Goal: Use online tool/utility: Utilize a website feature to perform a specific function

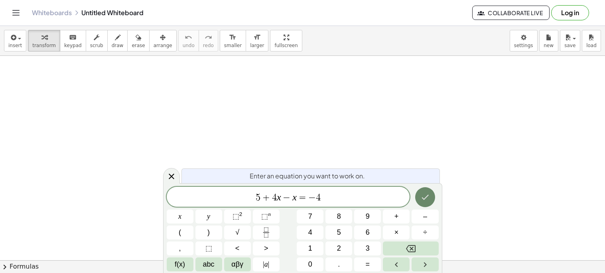
click at [426, 204] on button "Done" at bounding box center [425, 197] width 20 height 20
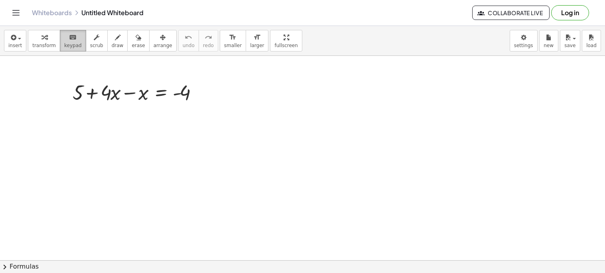
click at [64, 46] on span "keypad" at bounding box center [73, 46] width 18 height 6
click at [156, 155] on div at bounding box center [302, 260] width 605 height 408
click at [112, 98] on div at bounding box center [102, 92] width 38 height 23
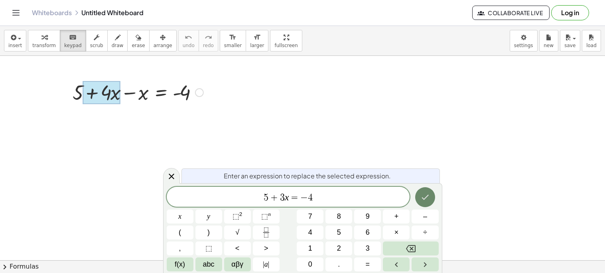
click at [417, 192] on button "Done" at bounding box center [425, 197] width 20 height 20
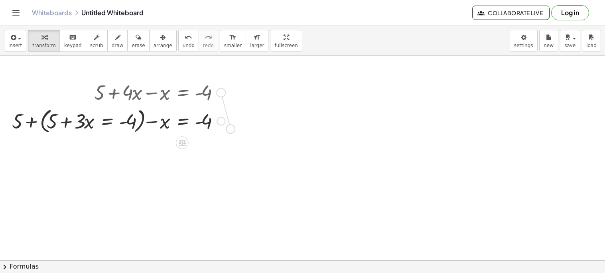
drag, startPoint x: 222, startPoint y: 92, endPoint x: 232, endPoint y: 132, distance: 41.2
click at [232, 132] on div "+ 5 + · 4 · x − x = - 4 + 5 − x = - 4 + ( + 5 + · 3 · x = - 4 )" at bounding box center [302, 260] width 605 height 408
click at [178, 138] on div at bounding box center [182, 142] width 13 height 13
click at [215, 143] on icon at bounding box center [214, 142] width 7 height 7
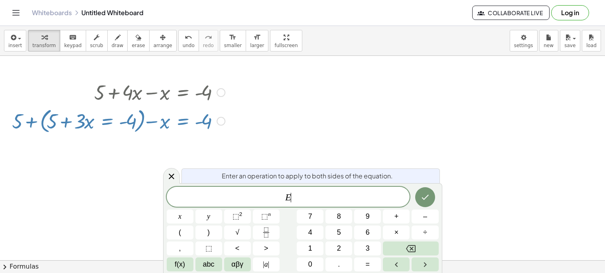
click at [214, 142] on icon at bounding box center [214, 142] width 7 height 7
click at [168, 176] on icon at bounding box center [172, 177] width 10 height 10
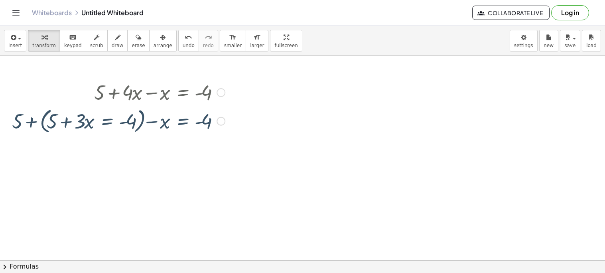
click at [223, 91] on div at bounding box center [221, 92] width 9 height 9
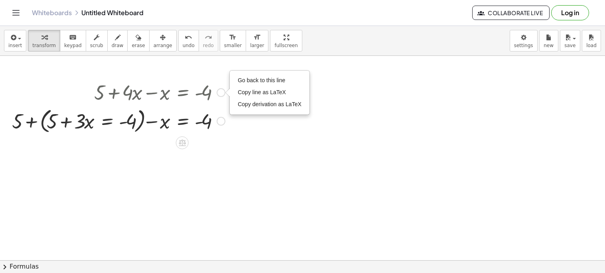
click at [221, 91] on div "Go back to this line Copy line as LaTeX Copy derivation as LaTeX" at bounding box center [221, 92] width 9 height 9
drag, startPoint x: 221, startPoint y: 91, endPoint x: 221, endPoint y: 122, distance: 30.7
click at [182, 93] on div "+ 5 + · 4 · x − x = - 4 Go back to this line Copy line as LaTeX Copy derivation…" at bounding box center [182, 93] width 0 height 0
click at [221, 122] on div at bounding box center [221, 121] width 9 height 9
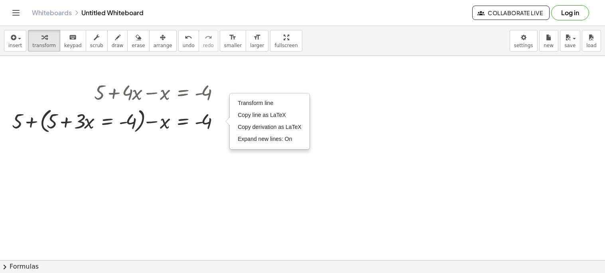
click at [140, 68] on div at bounding box center [302, 260] width 605 height 408
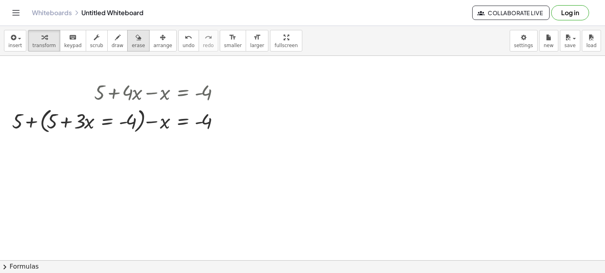
click at [132, 47] on span "erase" at bounding box center [138, 46] width 13 height 6
click at [140, 89] on div at bounding box center [302, 260] width 605 height 408
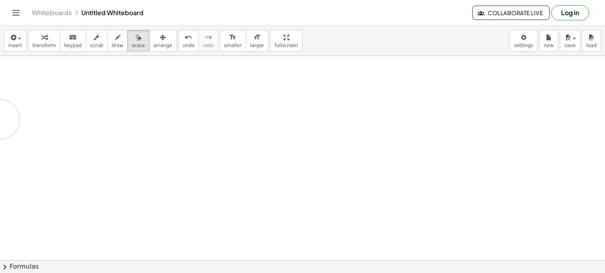
drag, startPoint x: 134, startPoint y: 92, endPoint x: 0, endPoint y: 119, distance: 136.3
click at [0, 119] on div at bounding box center [302, 260] width 605 height 408
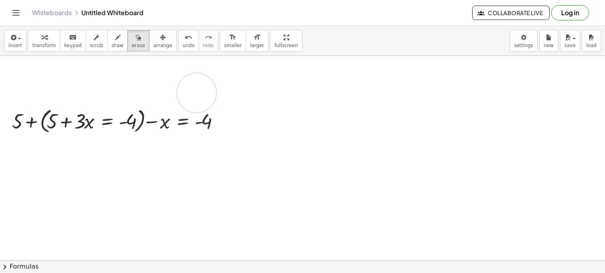
drag, startPoint x: 66, startPoint y: 86, endPoint x: 215, endPoint y: 92, distance: 149.3
click at [215, 92] on div at bounding box center [302, 260] width 605 height 408
click at [211, 92] on div at bounding box center [302, 260] width 605 height 408
drag, startPoint x: 186, startPoint y: 87, endPoint x: 278, endPoint y: 89, distance: 92.6
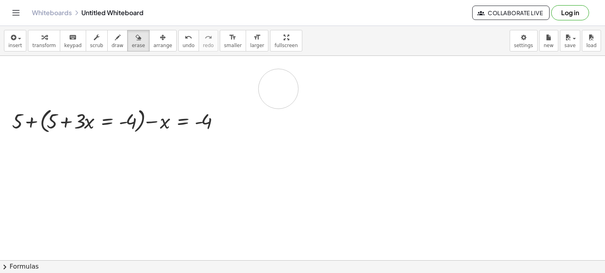
click at [278, 89] on div at bounding box center [302, 260] width 605 height 408
click at [183, 45] on span "undo" at bounding box center [189, 46] width 12 height 6
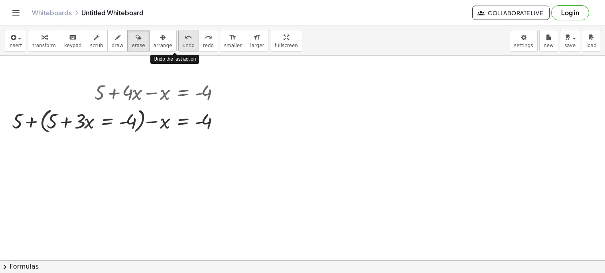
click at [183, 45] on span "undo" at bounding box center [189, 46] width 12 height 6
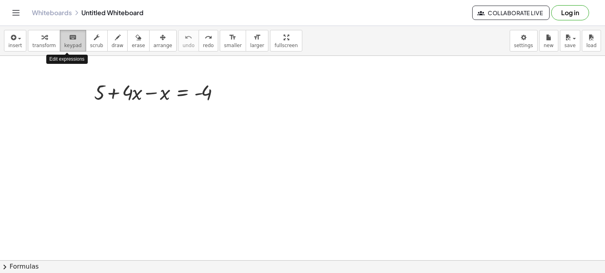
click at [72, 45] on span "keypad" at bounding box center [73, 46] width 18 height 6
click at [64, 43] on span "keypad" at bounding box center [73, 46] width 18 height 6
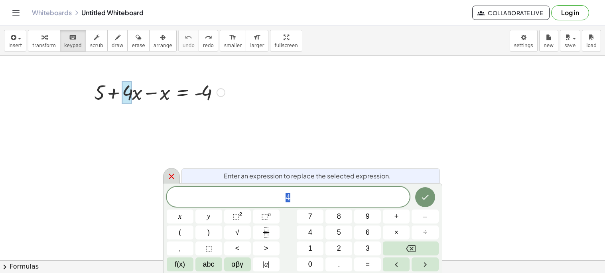
click at [172, 174] on icon at bounding box center [172, 177] width 10 height 10
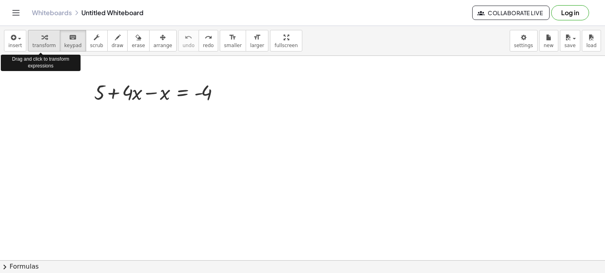
click at [49, 43] on span "transform" at bounding box center [44, 46] width 24 height 6
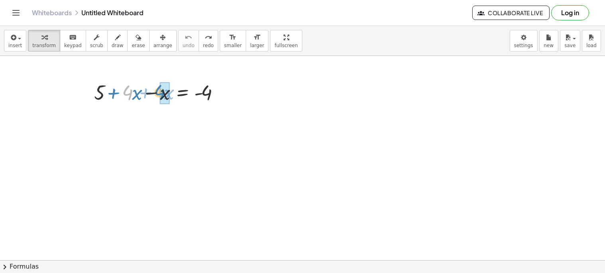
drag, startPoint x: 123, startPoint y: 96, endPoint x: 155, endPoint y: 95, distance: 32.3
click at [155, 95] on div at bounding box center [159, 91] width 139 height 27
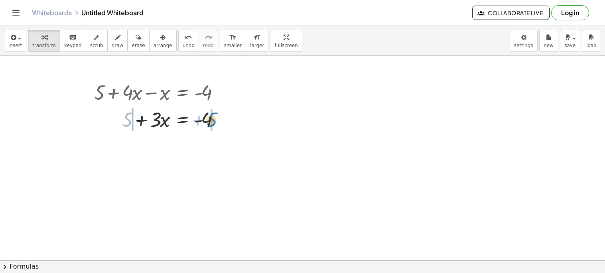
drag, startPoint x: 126, startPoint y: 120, endPoint x: 208, endPoint y: 120, distance: 81.8
click at [208, 120] on div at bounding box center [159, 118] width 139 height 27
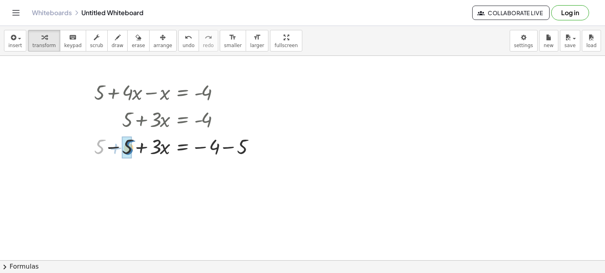
drag, startPoint x: 98, startPoint y: 149, endPoint x: 127, endPoint y: 150, distance: 29.5
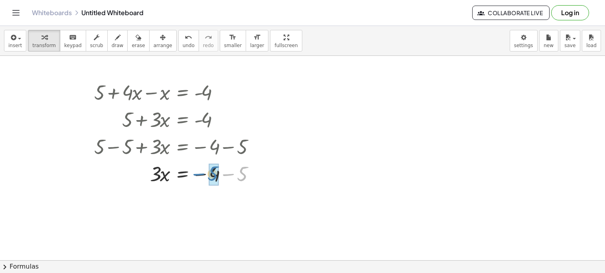
drag, startPoint x: 241, startPoint y: 171, endPoint x: 213, endPoint y: 171, distance: 27.5
click at [180, 220] on icon at bounding box center [182, 221] width 7 height 7
click at [196, 222] on span "÷" at bounding box center [198, 221] width 4 height 12
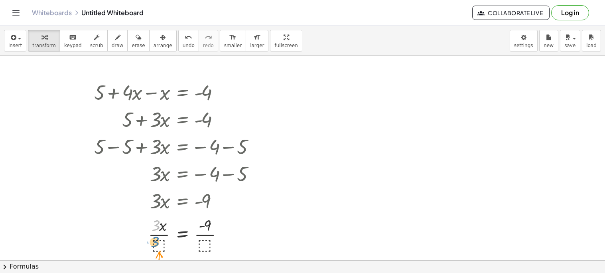
drag, startPoint x: 158, startPoint y: 229, endPoint x: 158, endPoint y: 245, distance: 16.4
click at [158, 245] on div at bounding box center [177, 234] width 175 height 40
click at [159, 243] on div at bounding box center [177, 234] width 175 height 40
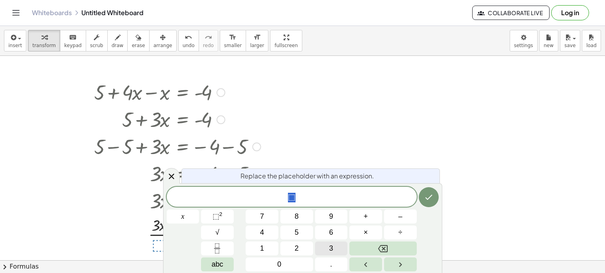
click at [320, 246] on button "3" at bounding box center [331, 248] width 33 height 14
click at [429, 201] on icon "Done" at bounding box center [429, 197] width 10 height 10
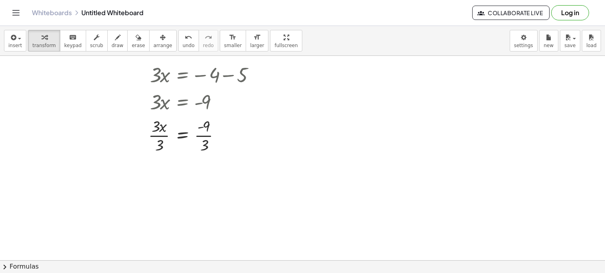
scroll to position [98, 0]
click at [155, 126] on div at bounding box center [177, 136] width 175 height 40
drag, startPoint x: 155, startPoint y: 126, endPoint x: 159, endPoint y: 127, distance: 4.0
click at [159, 127] on div at bounding box center [177, 136] width 175 height 40
drag, startPoint x: 163, startPoint y: 136, endPoint x: 209, endPoint y: 136, distance: 45.5
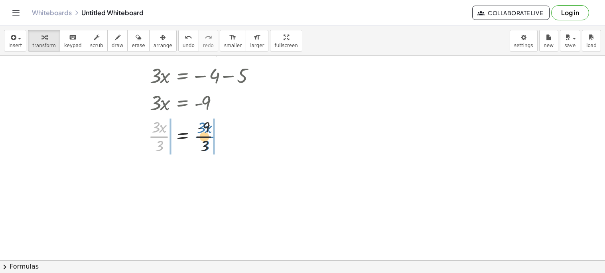
click at [209, 136] on div at bounding box center [177, 136] width 175 height 40
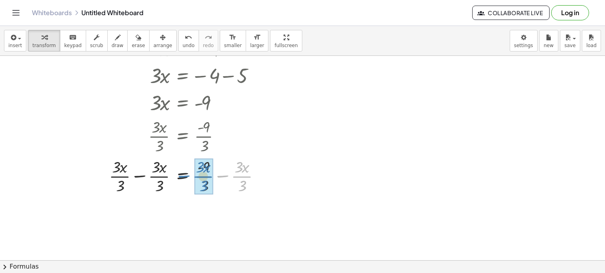
drag, startPoint x: 240, startPoint y: 176, endPoint x: 201, endPoint y: 176, distance: 39.1
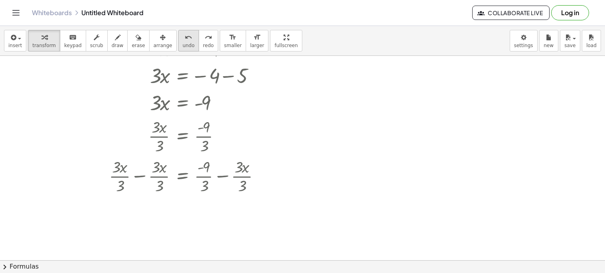
click at [183, 44] on span "undo" at bounding box center [189, 46] width 12 height 6
click at [183, 43] on span "undo" at bounding box center [189, 46] width 12 height 6
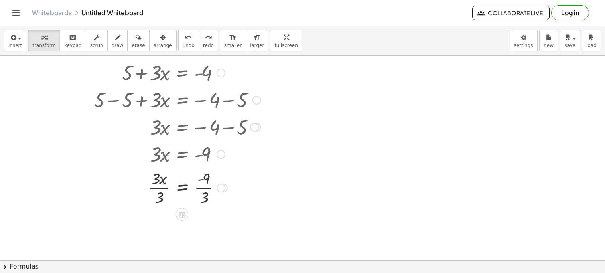
scroll to position [48, 0]
drag, startPoint x: 226, startPoint y: 185, endPoint x: 247, endPoint y: 201, distance: 26.6
click at [182, 186] on div "· 3 · x · 3 = · - 9 · 3" at bounding box center [182, 186] width 0 height 0
click at [183, 211] on icon at bounding box center [182, 212] width 7 height 7
click at [212, 213] on icon at bounding box center [213, 212] width 5 height 1
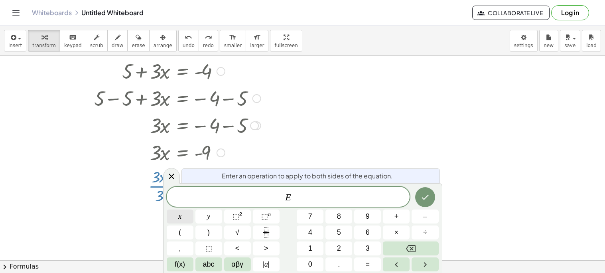
click at [175, 213] on button "x" at bounding box center [180, 216] width 27 height 14
click at [175, 212] on button "x" at bounding box center [180, 216] width 27 height 14
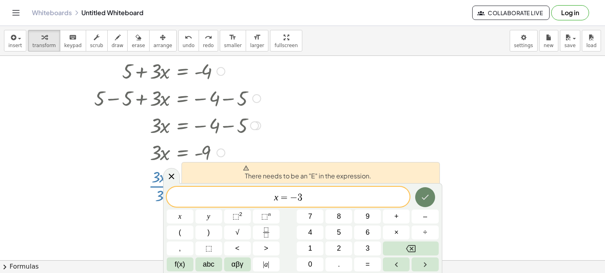
click at [422, 200] on icon "Done" at bounding box center [425, 197] width 10 height 10
click at [173, 175] on icon at bounding box center [172, 177] width 10 height 10
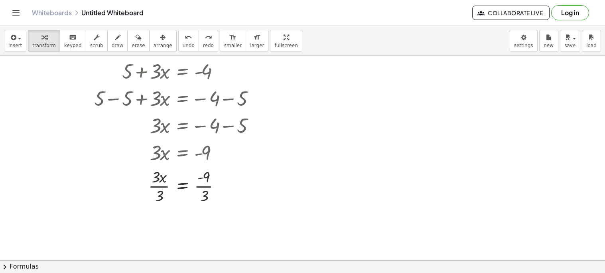
click at [199, 217] on div at bounding box center [302, 212] width 605 height 408
drag, startPoint x: 272, startPoint y: 235, endPoint x: 232, endPoint y: 201, distance: 52.3
click at [232, 201] on div "+ 5 + · 4 · x − x = - 4 + 5 + · 3 · x = - 4 + 5 − 5 + · 3 · x = − 4 − 5 + 0 + ·…" at bounding box center [302, 212] width 605 height 408
drag, startPoint x: 253, startPoint y: 233, endPoint x: 200, endPoint y: 216, distance: 55.8
click at [178, 42] on button "undo undo" at bounding box center [188, 41] width 21 height 22
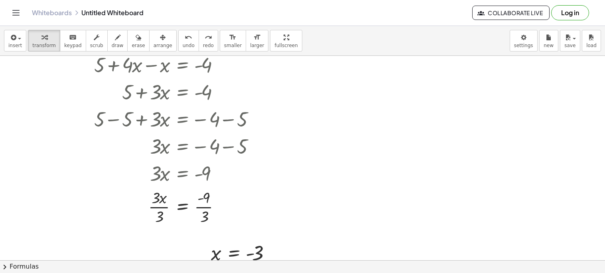
scroll to position [26, 0]
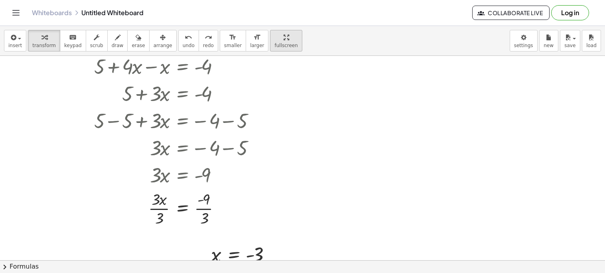
click at [261, 79] on div "insert select one: Math Expression Function Text Youtube Video Graphing Geometr…" at bounding box center [302, 149] width 605 height 247
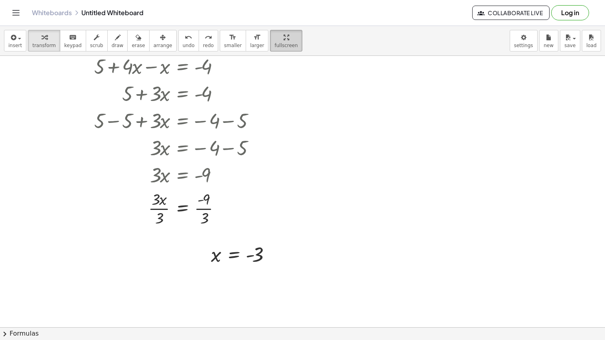
click at [275, 0] on html "Graspable Math Activities Get Started Activity Bank Assigned Work Classes White…" at bounding box center [302, 170] width 605 height 340
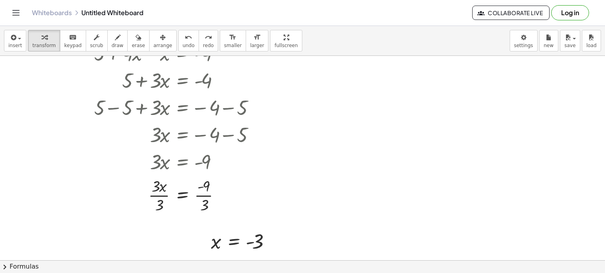
scroll to position [36, 0]
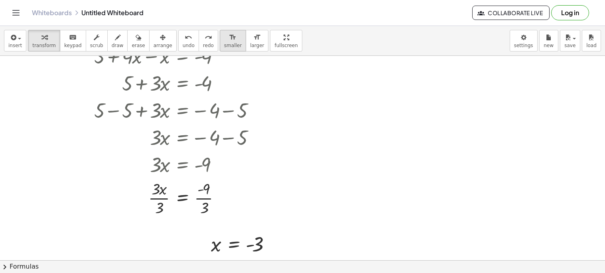
click at [224, 45] on span "smaller" at bounding box center [233, 46] width 18 height 6
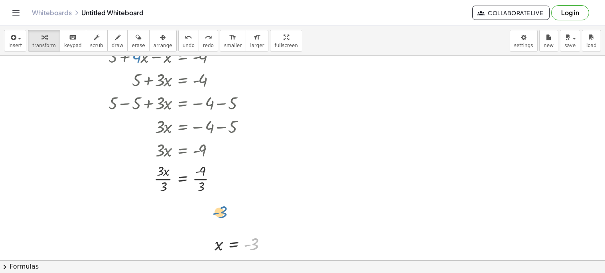
drag, startPoint x: 252, startPoint y: 247, endPoint x: 220, endPoint y: 214, distance: 45.1
click at [250, 248] on div at bounding box center [243, 243] width 65 height 23
click at [252, 245] on div at bounding box center [243, 243] width 65 height 23
click at [132, 44] on span "erase" at bounding box center [138, 46] width 13 height 6
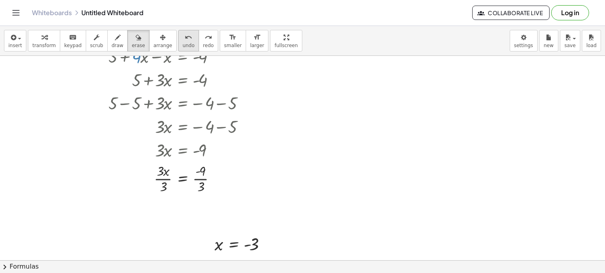
click at [178, 41] on button "undo undo" at bounding box center [188, 41] width 21 height 22
click at [178, 42] on button "undo undo" at bounding box center [188, 41] width 21 height 22
click at [199, 42] on button "redo redo" at bounding box center [209, 41] width 20 height 22
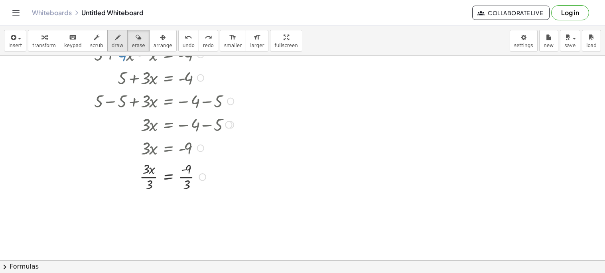
click at [107, 42] on button "draw" at bounding box center [117, 41] width 21 height 22
click at [74, 44] on span "keypad" at bounding box center [73, 46] width 18 height 6
click at [36, 34] on div "button" at bounding box center [44, 37] width 24 height 10
click at [154, 177] on div at bounding box center [165, 176] width 150 height 34
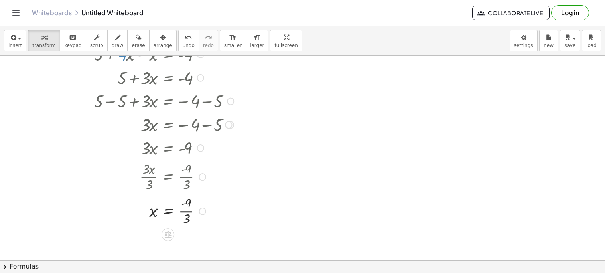
click at [183, 211] on div at bounding box center [165, 210] width 150 height 34
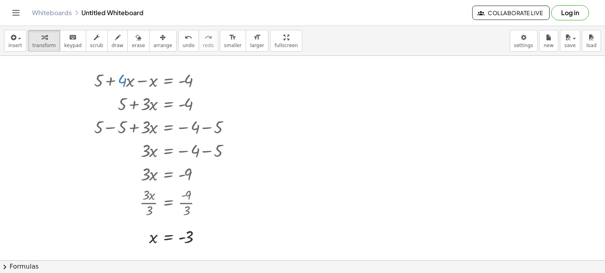
scroll to position [13, 0]
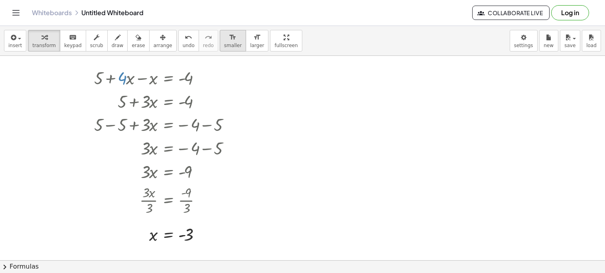
click at [224, 43] on span "smaller" at bounding box center [233, 46] width 18 height 6
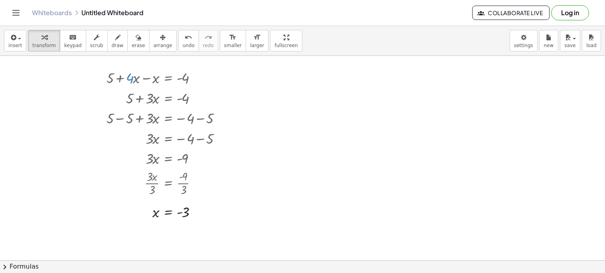
scroll to position [2, 0]
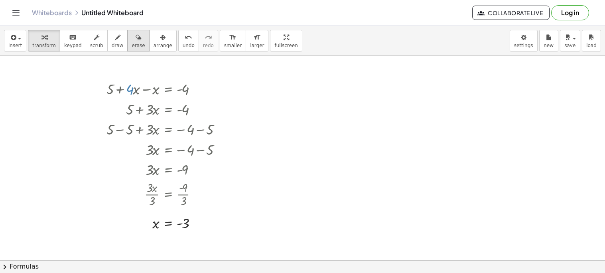
click at [136, 34] on icon "button" at bounding box center [139, 38] width 6 height 10
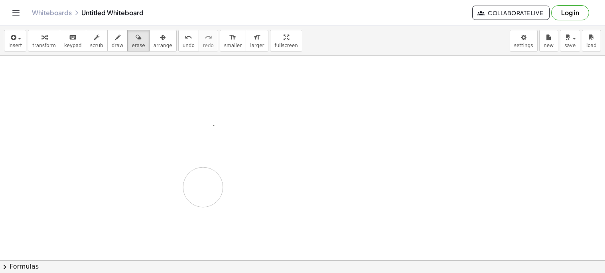
drag, startPoint x: 106, startPoint y: 79, endPoint x: 203, endPoint y: 187, distance: 145.5
click at [203, 187] on div at bounding box center [302, 258] width 605 height 408
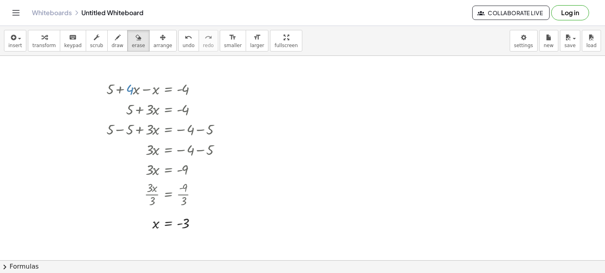
click at [188, 181] on div at bounding box center [302, 258] width 605 height 408
drag, startPoint x: 178, startPoint y: 162, endPoint x: 177, endPoint y: 167, distance: 4.9
click at [177, 167] on div at bounding box center [302, 258] width 605 height 408
click at [132, 155] on div at bounding box center [302, 258] width 605 height 408
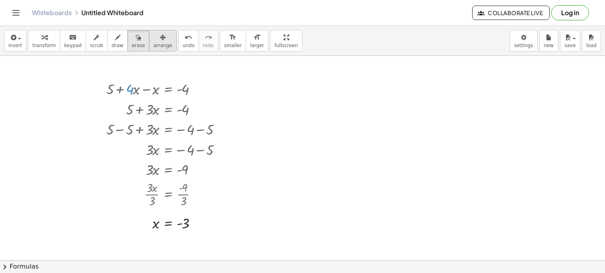
click at [154, 47] on span "arrange" at bounding box center [163, 46] width 19 height 6
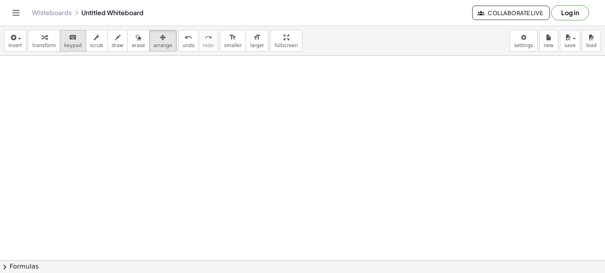
click at [71, 39] on div "keyboard" at bounding box center [73, 37] width 18 height 10
click at [174, 110] on div at bounding box center [302, 258] width 605 height 408
click at [46, 41] on button "transform" at bounding box center [44, 41] width 32 height 22
click at [128, 111] on div at bounding box center [302, 258] width 605 height 408
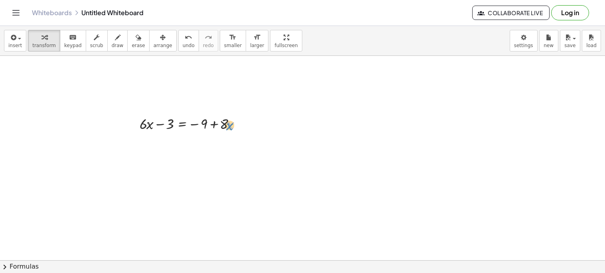
click at [227, 124] on div at bounding box center [194, 123] width 116 height 20
click at [222, 123] on div at bounding box center [194, 123] width 116 height 20
click at [229, 127] on div at bounding box center [194, 123] width 116 height 20
click at [213, 124] on div at bounding box center [194, 123] width 116 height 20
click at [222, 124] on div at bounding box center [194, 123] width 116 height 20
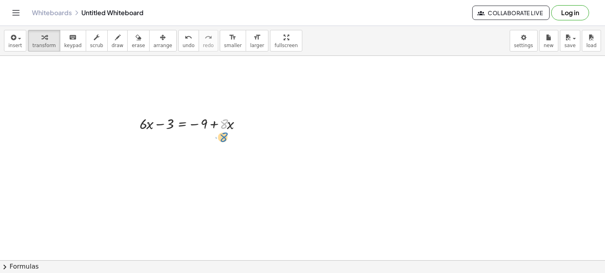
drag, startPoint x: 221, startPoint y: 124, endPoint x: 220, endPoint y: 137, distance: 13.2
drag, startPoint x: 166, startPoint y: 124, endPoint x: 203, endPoint y: 130, distance: 37.5
click at [203, 130] on div at bounding box center [194, 123] width 116 height 20
drag, startPoint x: 221, startPoint y: 146, endPoint x: 209, endPoint y: 145, distance: 12.4
click at [209, 145] on div at bounding box center [193, 143] width 155 height 20
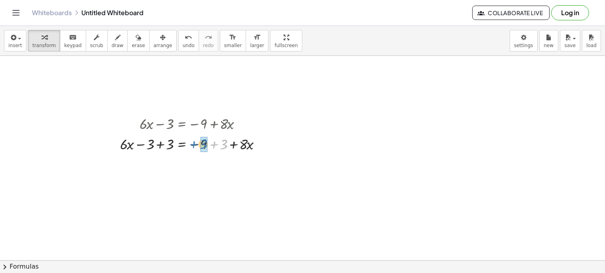
drag, startPoint x: 225, startPoint y: 144, endPoint x: 208, endPoint y: 144, distance: 17.6
click at [208, 144] on div at bounding box center [193, 143] width 155 height 20
drag, startPoint x: 172, startPoint y: 164, endPoint x: 153, endPoint y: 162, distance: 19.2
drag, startPoint x: 230, startPoint y: 166, endPoint x: 170, endPoint y: 168, distance: 59.9
click at [170, 168] on div at bounding box center [193, 163] width 155 height 20
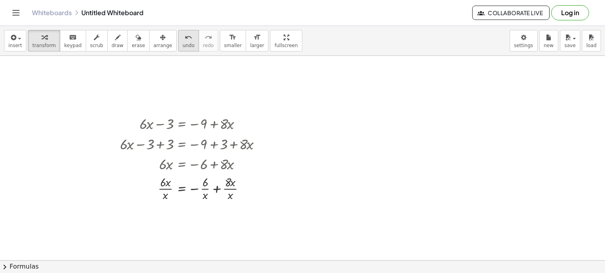
click at [178, 42] on button "undo undo" at bounding box center [188, 41] width 21 height 22
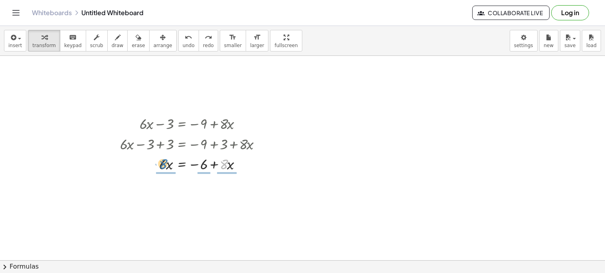
drag, startPoint x: 225, startPoint y: 166, endPoint x: 164, endPoint y: 164, distance: 60.6
click at [164, 164] on div at bounding box center [192, 163] width 150 height 20
click at [180, 34] on button "undo undo" at bounding box center [188, 41] width 21 height 22
click at [237, 173] on div at bounding box center [192, 163] width 150 height 20
drag, startPoint x: 214, startPoint y: 163, endPoint x: 153, endPoint y: 166, distance: 61.5
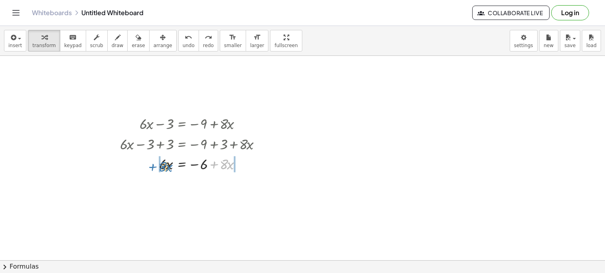
click at [153, 166] on div at bounding box center [192, 163] width 150 height 20
drag, startPoint x: 127, startPoint y: 181, endPoint x: 157, endPoint y: 183, distance: 30.4
click at [157, 183] on div at bounding box center [196, 184] width 160 height 20
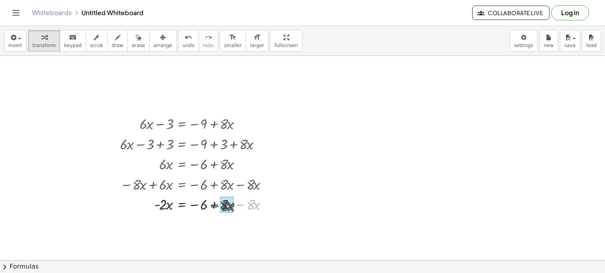
drag, startPoint x: 241, startPoint y: 205, endPoint x: 215, endPoint y: 206, distance: 26.4
click at [215, 206] on div at bounding box center [197, 203] width 162 height 20
click at [201, 241] on div "÷" at bounding box center [197, 241] width 13 height 13
drag, startPoint x: 168, startPoint y: 219, endPoint x: 165, endPoint y: 230, distance: 11.0
click at [165, 230] on div at bounding box center [197, 223] width 162 height 29
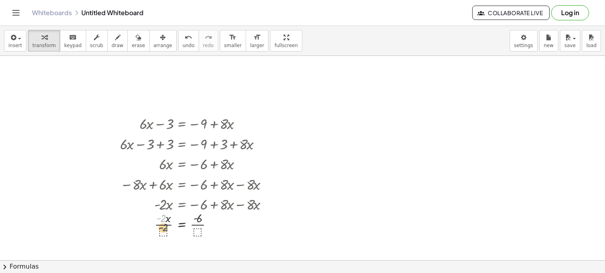
drag, startPoint x: 162, startPoint y: 218, endPoint x: 164, endPoint y: 231, distance: 13.4
click at [164, 231] on div at bounding box center [197, 223] width 162 height 29
drag, startPoint x: 162, startPoint y: 213, endPoint x: 165, endPoint y: 228, distance: 15.9
click at [165, 228] on div at bounding box center [197, 223] width 162 height 29
click at [164, 228] on div at bounding box center [197, 223] width 162 height 29
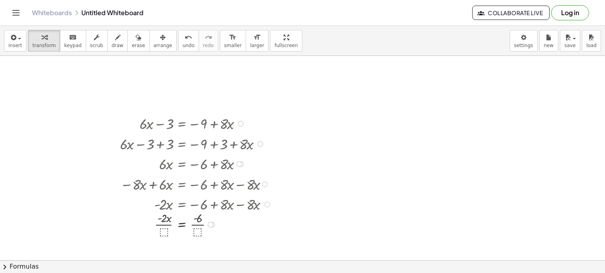
click at [164, 230] on div at bounding box center [197, 223] width 162 height 29
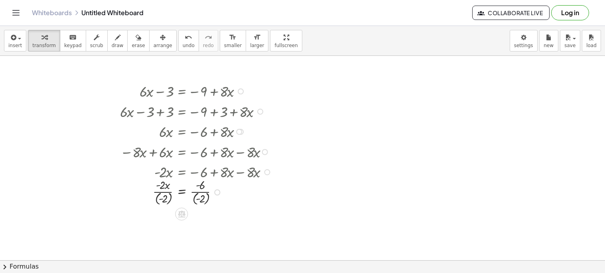
scroll to position [35, 0]
click at [164, 189] on div at bounding box center [197, 190] width 162 height 30
click at [164, 190] on div at bounding box center [197, 190] width 162 height 30
click at [155, 190] on div at bounding box center [197, 190] width 162 height 30
click at [196, 190] on div at bounding box center [197, 190] width 162 height 30
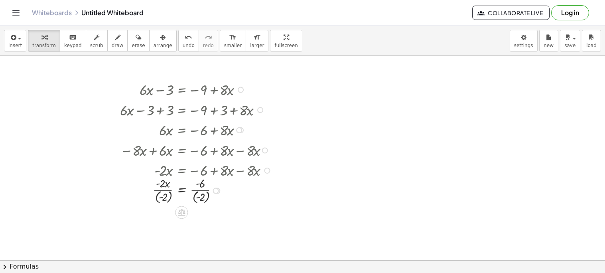
click at [193, 189] on div at bounding box center [197, 190] width 162 height 30
click at [203, 191] on div at bounding box center [197, 190] width 162 height 30
click at [171, 189] on div at bounding box center [197, 190] width 162 height 30
click at [164, 197] on div at bounding box center [197, 190] width 162 height 30
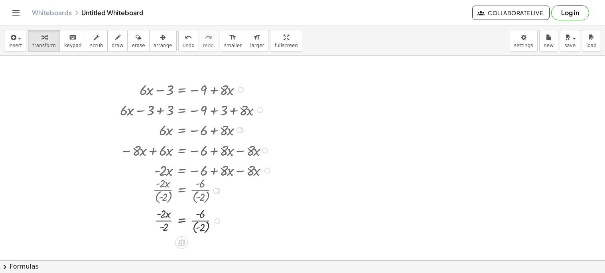
click at [170, 220] on div at bounding box center [197, 220] width 162 height 30
click at [202, 220] on div at bounding box center [197, 220] width 162 height 30
click at [195, 219] on div at bounding box center [197, 220] width 162 height 30
click at [192, 221] on div at bounding box center [197, 220] width 162 height 30
click at [193, 221] on div at bounding box center [197, 220] width 162 height 30
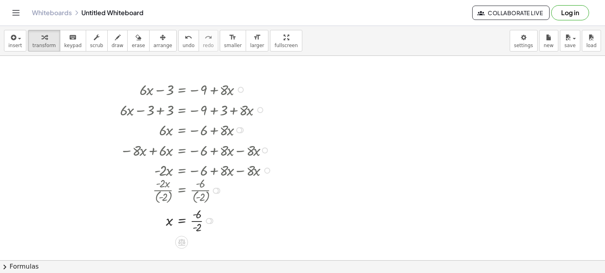
click at [192, 221] on div at bounding box center [197, 220] width 162 height 29
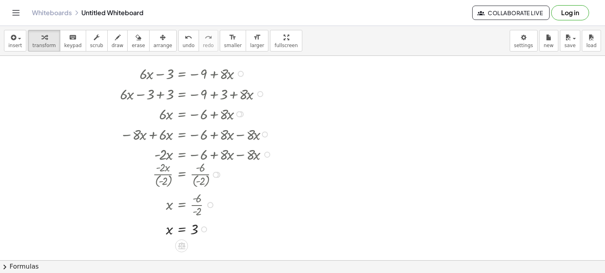
scroll to position [54, 0]
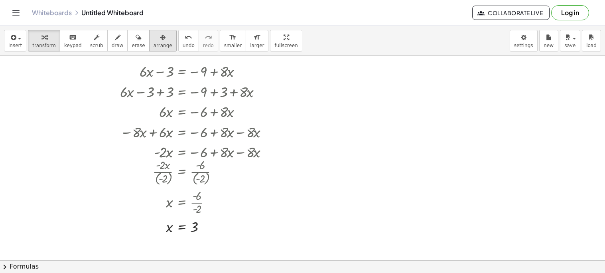
click at [154, 40] on div "button" at bounding box center [163, 37] width 19 height 10
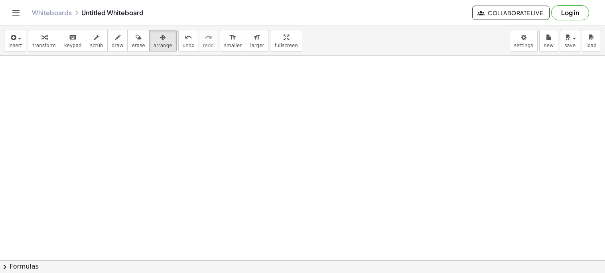
click at [122, 115] on div at bounding box center [302, 206] width 605 height 408
click at [67, 35] on div "insert select one: Math Expression Function Text Youtube Video Graphing Geometr…" at bounding box center [302, 149] width 605 height 247
click at [70, 44] on span "keypad" at bounding box center [73, 46] width 18 height 6
click at [146, 116] on div at bounding box center [302, 206] width 605 height 408
click at [215, 142] on div at bounding box center [302, 206] width 605 height 408
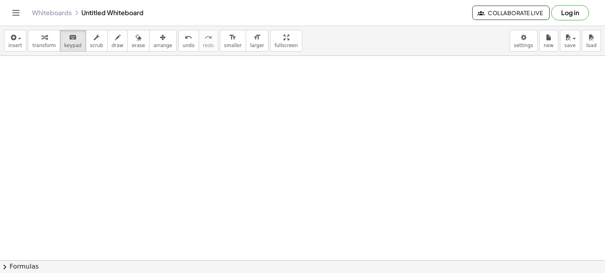
click at [215, 142] on div at bounding box center [302, 206] width 605 height 408
click at [91, 43] on span "scrub" at bounding box center [96, 46] width 13 height 6
click at [134, 100] on div at bounding box center [302, 206] width 605 height 408
click at [35, 36] on div "button" at bounding box center [44, 37] width 24 height 10
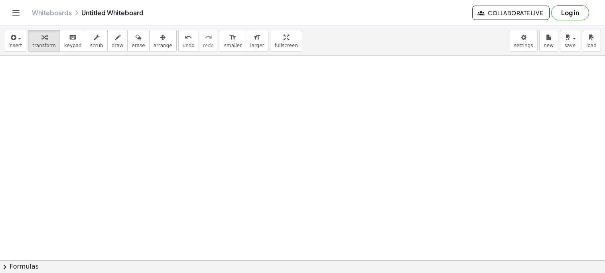
click at [155, 129] on div at bounding box center [302, 206] width 605 height 408
click at [187, 144] on div at bounding box center [239, 142] width 152 height 22
click at [182, 142] on div at bounding box center [239, 142] width 152 height 22
drag, startPoint x: 190, startPoint y: 143, endPoint x: 202, endPoint y: 147, distance: 12.9
click at [202, 147] on div at bounding box center [239, 142] width 152 height 22
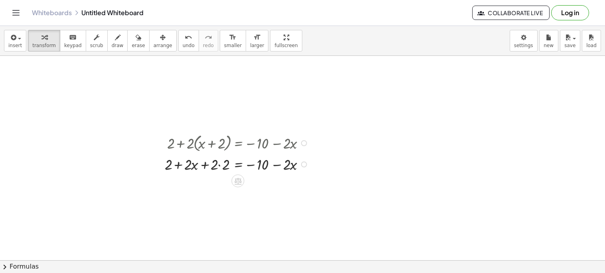
click at [205, 168] on div at bounding box center [238, 164] width 154 height 20
drag, startPoint x: 229, startPoint y: 163, endPoint x: 217, endPoint y: 165, distance: 11.7
click at [185, 38] on icon "undo" at bounding box center [189, 38] width 8 height 10
click at [221, 142] on div at bounding box center [239, 142] width 152 height 22
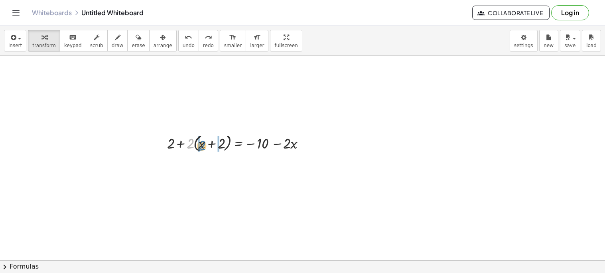
drag, startPoint x: 191, startPoint y: 142, endPoint x: 203, endPoint y: 145, distance: 11.9
click at [203, 145] on div at bounding box center [239, 142] width 152 height 22
drag, startPoint x: 186, startPoint y: 162, endPoint x: 226, endPoint y: 162, distance: 40.3
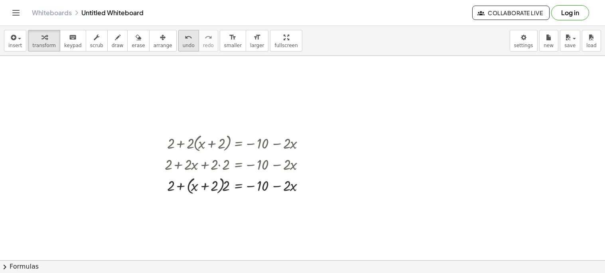
click at [183, 40] on div "undo" at bounding box center [189, 37] width 12 height 10
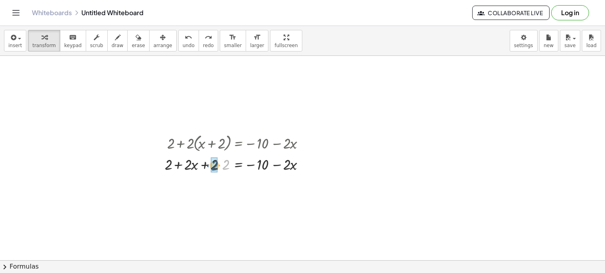
drag, startPoint x: 227, startPoint y: 163, endPoint x: 216, endPoint y: 165, distance: 11.0
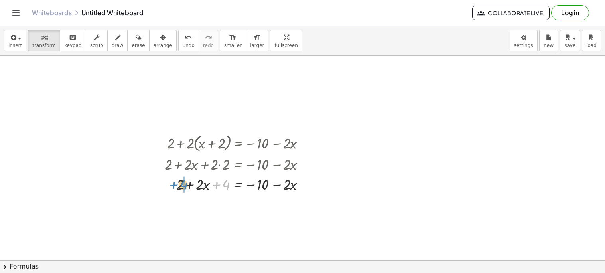
drag, startPoint x: 225, startPoint y: 183, endPoint x: 182, endPoint y: 183, distance: 43.1
click at [182, 183] on div at bounding box center [238, 184] width 154 height 20
drag, startPoint x: 200, startPoint y: 204, endPoint x: 183, endPoint y: 203, distance: 17.2
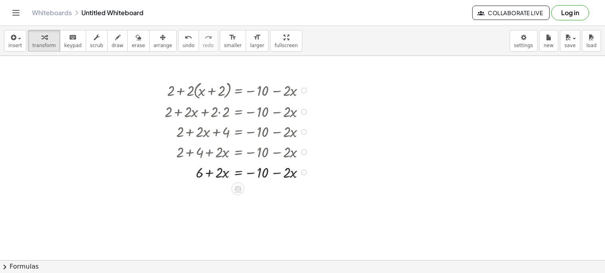
scroll to position [107, 0]
drag, startPoint x: 263, startPoint y: 171, endPoint x: 196, endPoint y: 172, distance: 67.4
drag, startPoint x: 177, startPoint y: 193, endPoint x: 199, endPoint y: 193, distance: 22.4
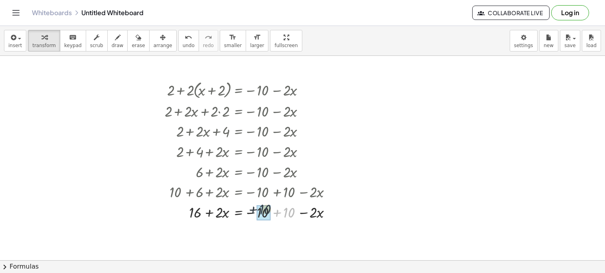
drag, startPoint x: 287, startPoint y: 210, endPoint x: 262, endPoint y: 207, distance: 24.8
click at [217, 215] on div at bounding box center [251, 211] width 181 height 20
drag, startPoint x: 210, startPoint y: 214, endPoint x: 248, endPoint y: 214, distance: 38.3
click at [248, 214] on div at bounding box center [251, 211] width 181 height 20
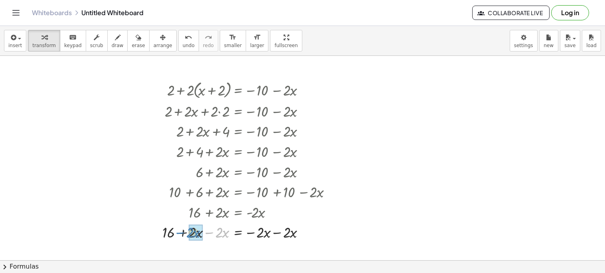
drag, startPoint x: 211, startPoint y: 233, endPoint x: 183, endPoint y: 233, distance: 27.9
click at [183, 233] on div at bounding box center [249, 232] width 183 height 20
drag, startPoint x: 280, startPoint y: 233, endPoint x: 254, endPoint y: 233, distance: 25.5
click at [254, 233] on div at bounding box center [251, 232] width 181 height 20
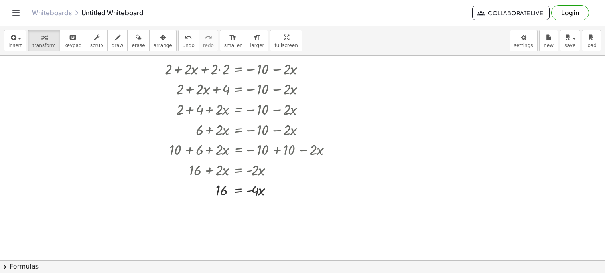
scroll to position [150, 0]
click at [243, 202] on div at bounding box center [237, 205] width 13 height 13
click at [256, 207] on span "÷" at bounding box center [254, 206] width 4 height 12
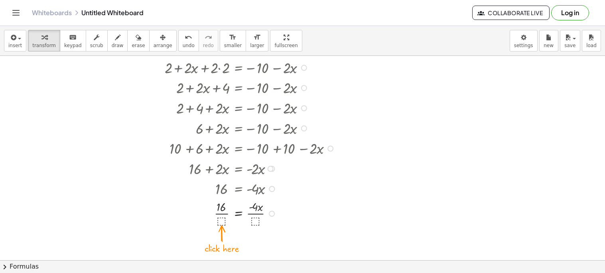
click at [256, 220] on div at bounding box center [251, 212] width 181 height 29
click at [254, 219] on div at bounding box center [251, 212] width 181 height 29
click at [183, 37] on div "undo" at bounding box center [189, 37] width 12 height 10
click at [185, 36] on icon "undo" at bounding box center [189, 38] width 8 height 10
click at [257, 221] on div at bounding box center [251, 212] width 181 height 29
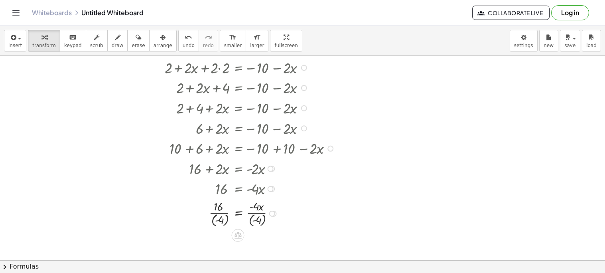
click at [250, 217] on div at bounding box center [251, 213] width 181 height 30
click at [228, 219] on div at bounding box center [251, 213] width 181 height 30
click at [250, 214] on div at bounding box center [251, 212] width 181 height 29
click at [227, 243] on div at bounding box center [251, 241] width 181 height 29
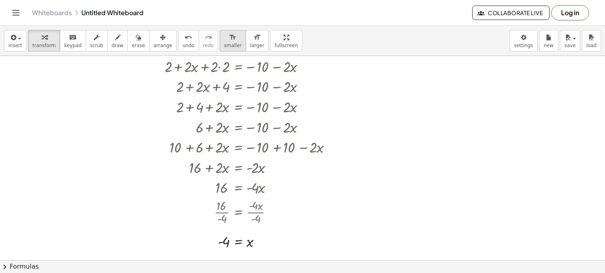
click at [220, 42] on button "format_size smaller" at bounding box center [233, 41] width 26 height 22
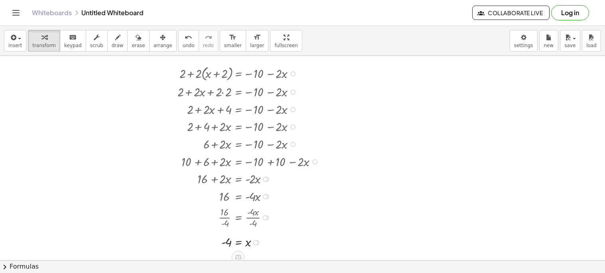
scroll to position [124, 0]
click at [257, 12] on div "Whiteboards Untitled Whiteboard" at bounding box center [252, 13] width 440 height 8
